Goal: Check status: Check status

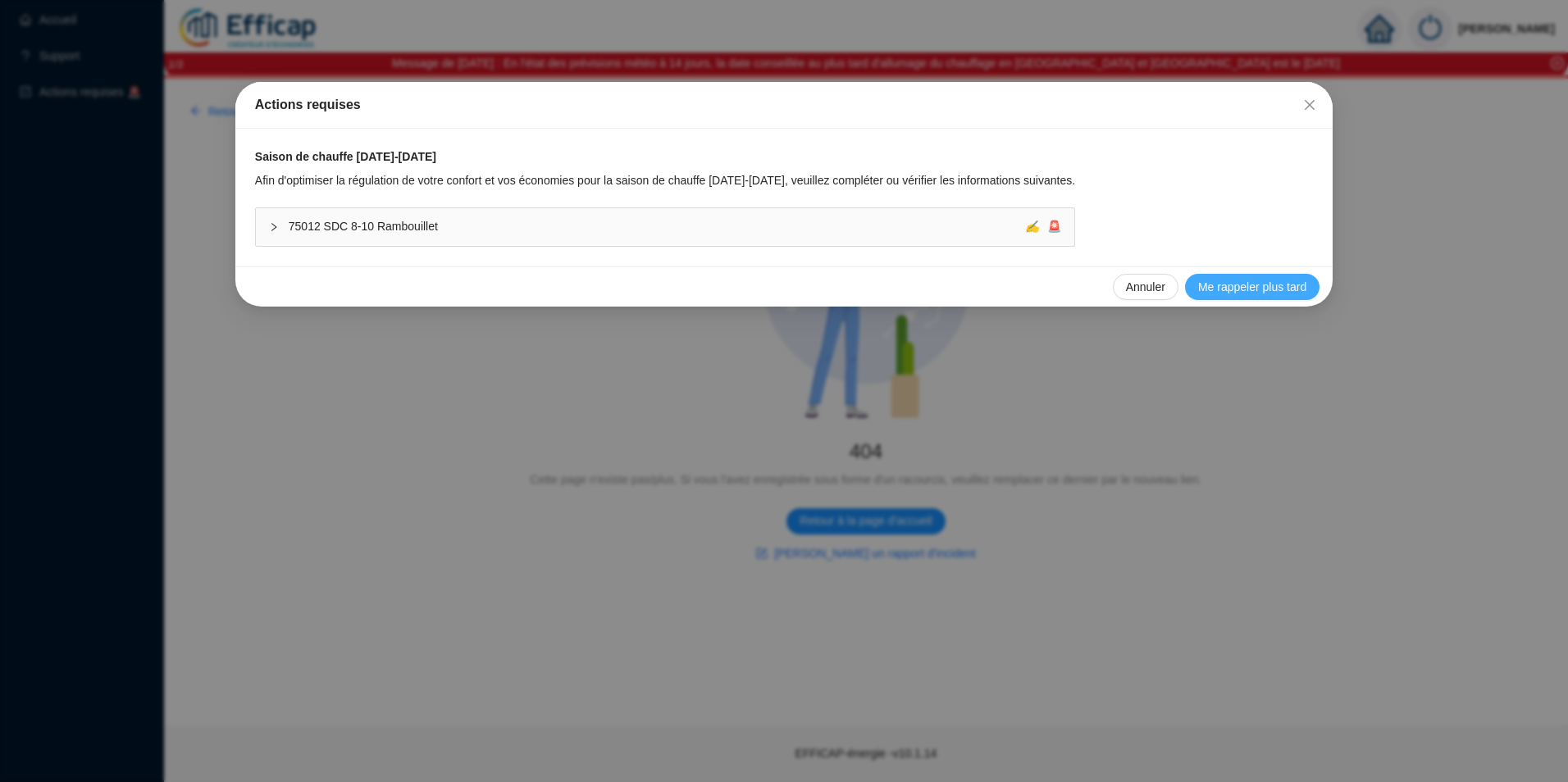
click at [1204, 288] on span "Me rappeler plus tard" at bounding box center [1251, 287] width 109 height 18
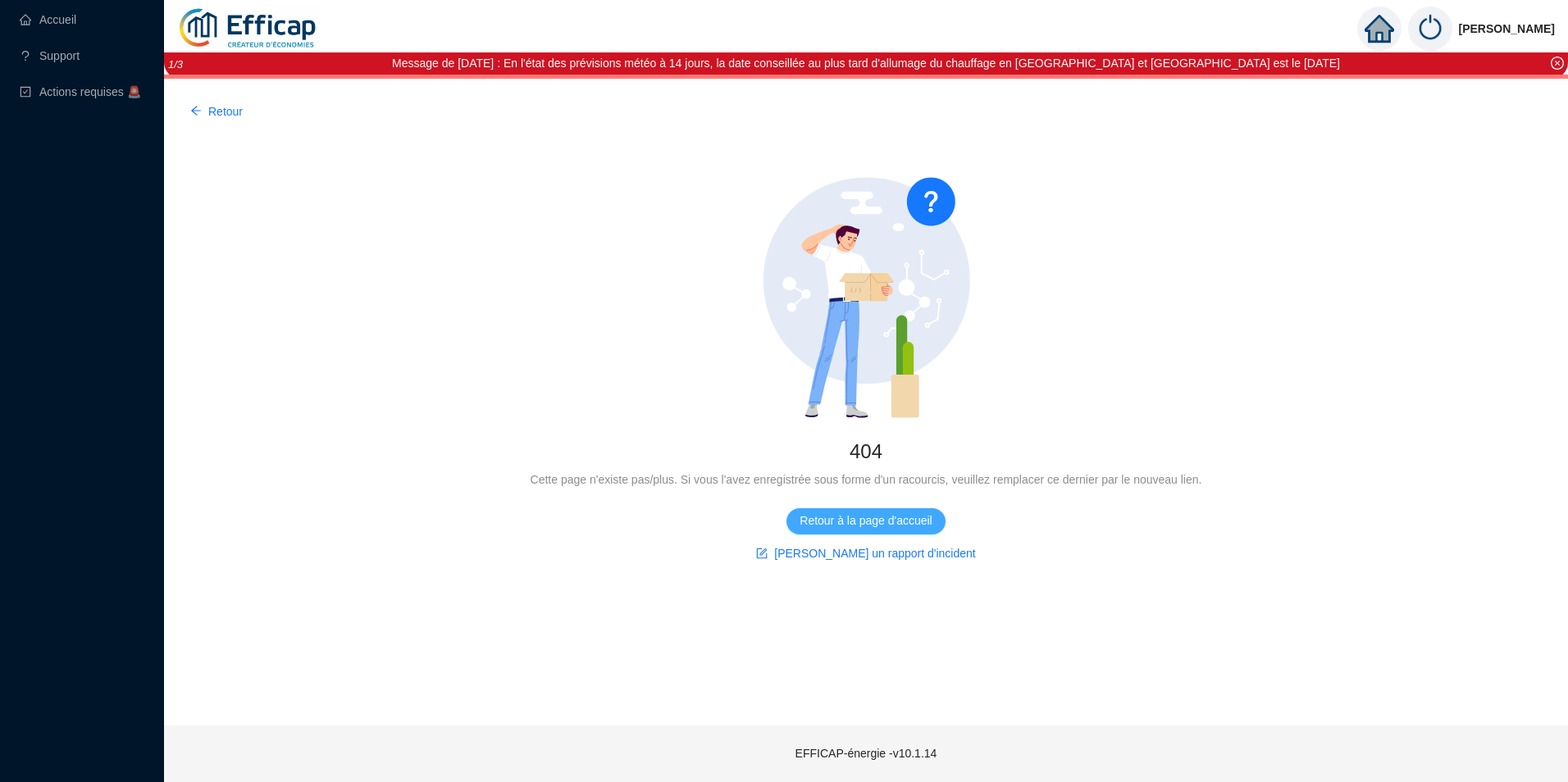
click at [867, 519] on span "Retour à la page d'accueil" at bounding box center [865, 521] width 132 height 18
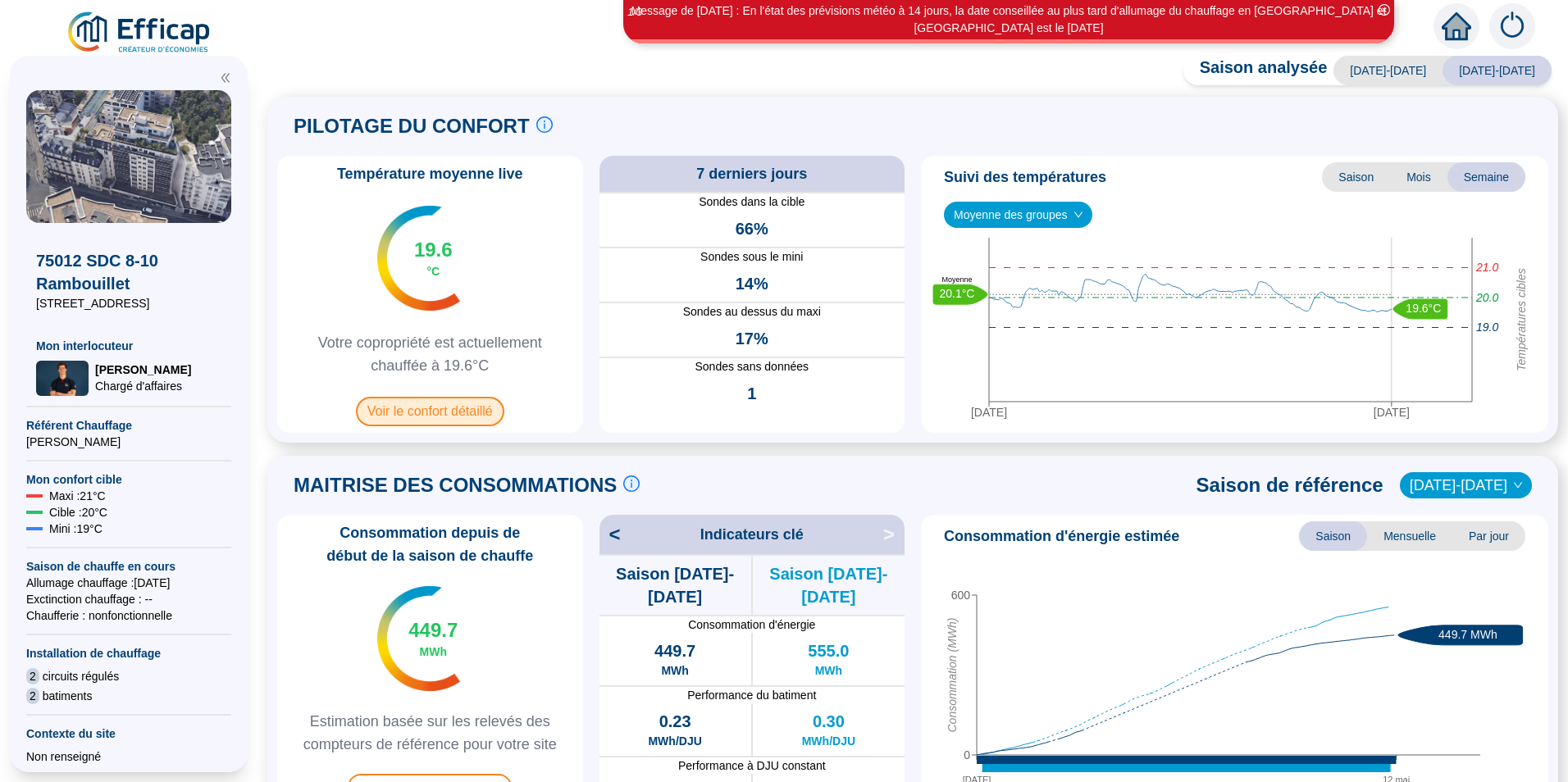
click at [413, 411] on span "Voir le confort détaillé" at bounding box center [430, 412] width 149 height 29
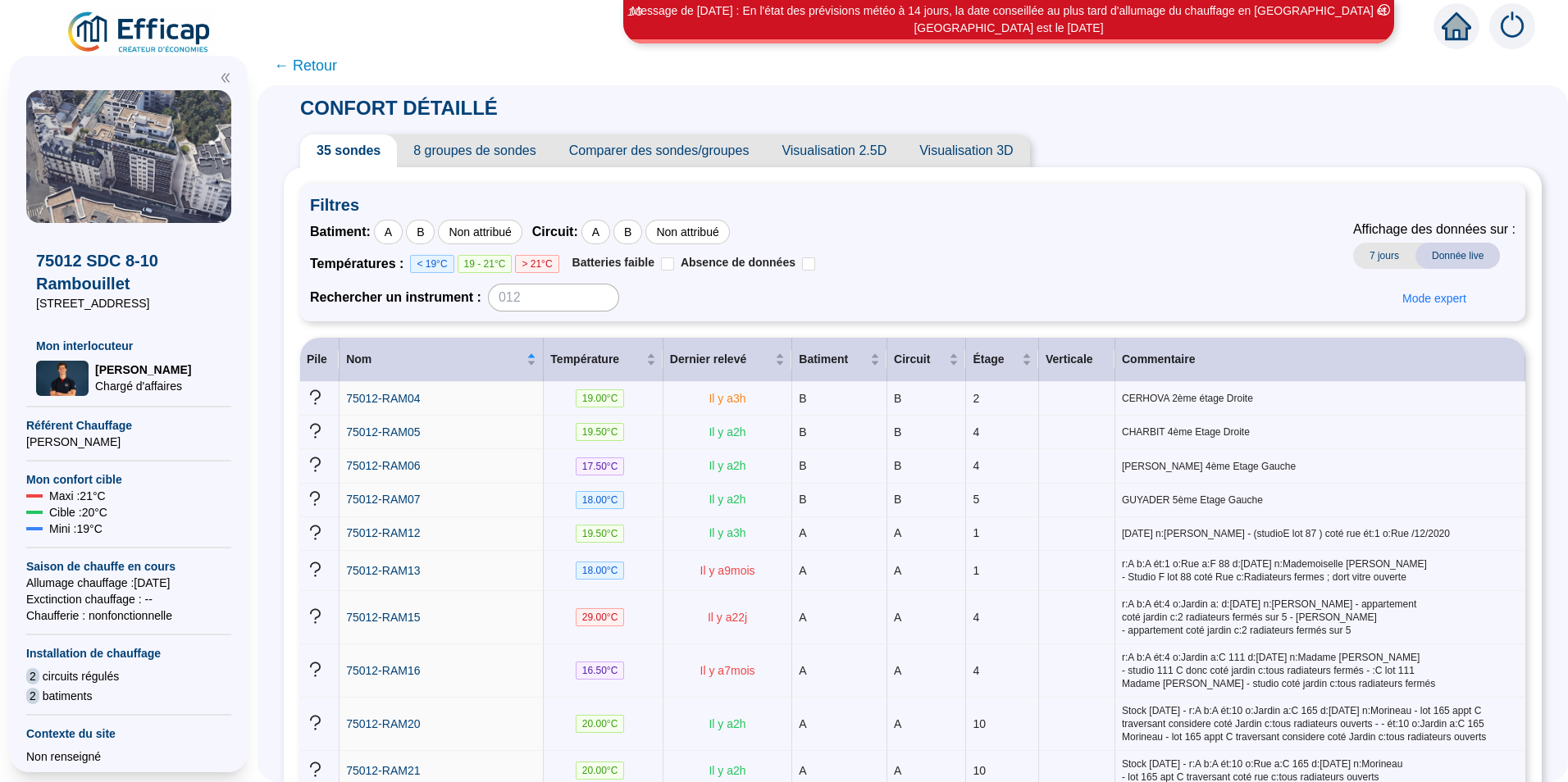
click at [323, 66] on span "← Retour" at bounding box center [305, 65] width 64 height 22
